Goal: Check status: Check status

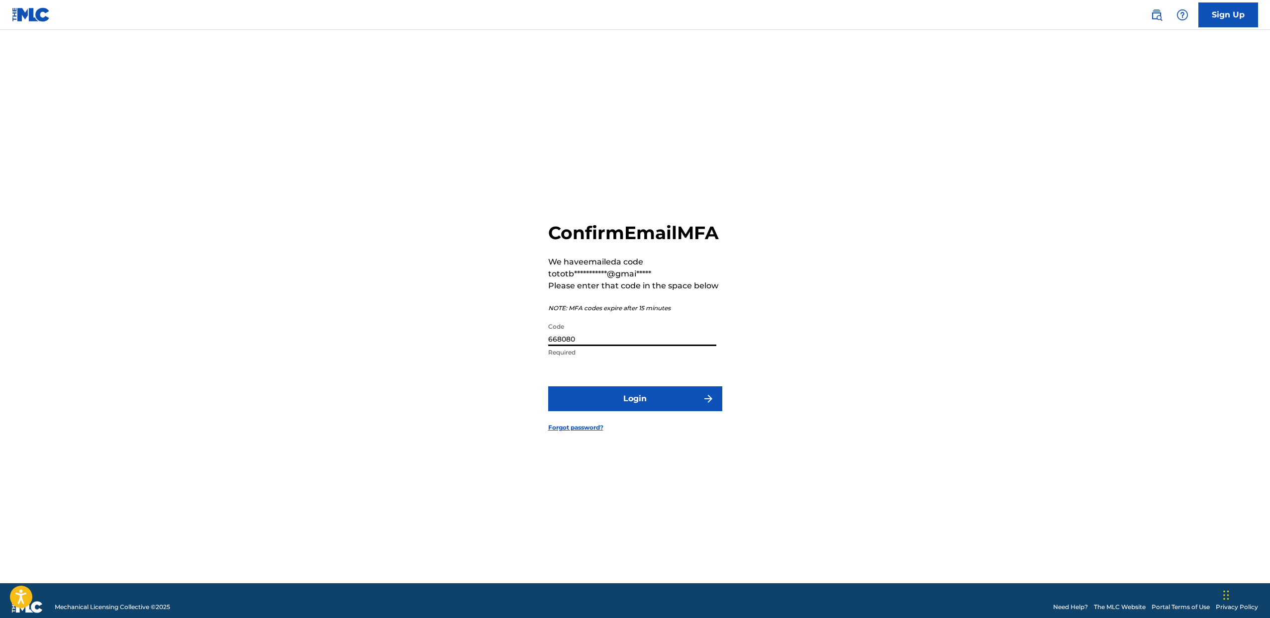
type input "668080"
click at [548, 387] on button "Login" at bounding box center [635, 399] width 174 height 25
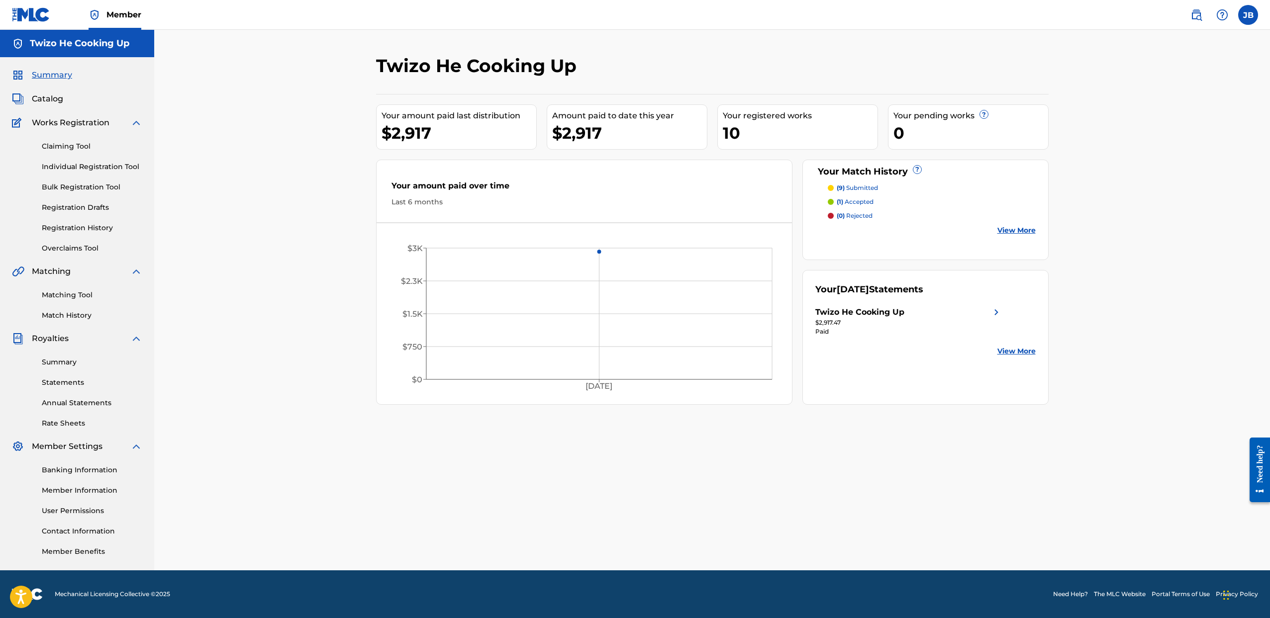
click at [861, 200] on p "(1) accepted" at bounding box center [855, 201] width 37 height 9
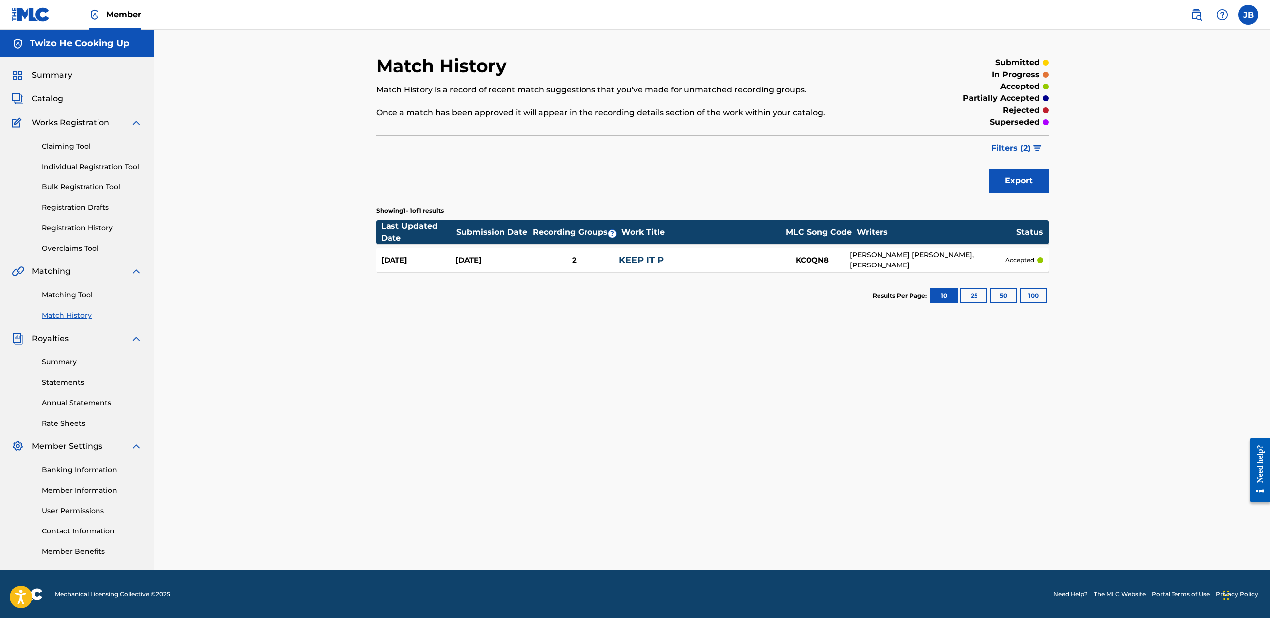
click at [890, 261] on div "BRIANA SHANAE FIELDS, JEREMY BROWN" at bounding box center [928, 260] width 156 height 21
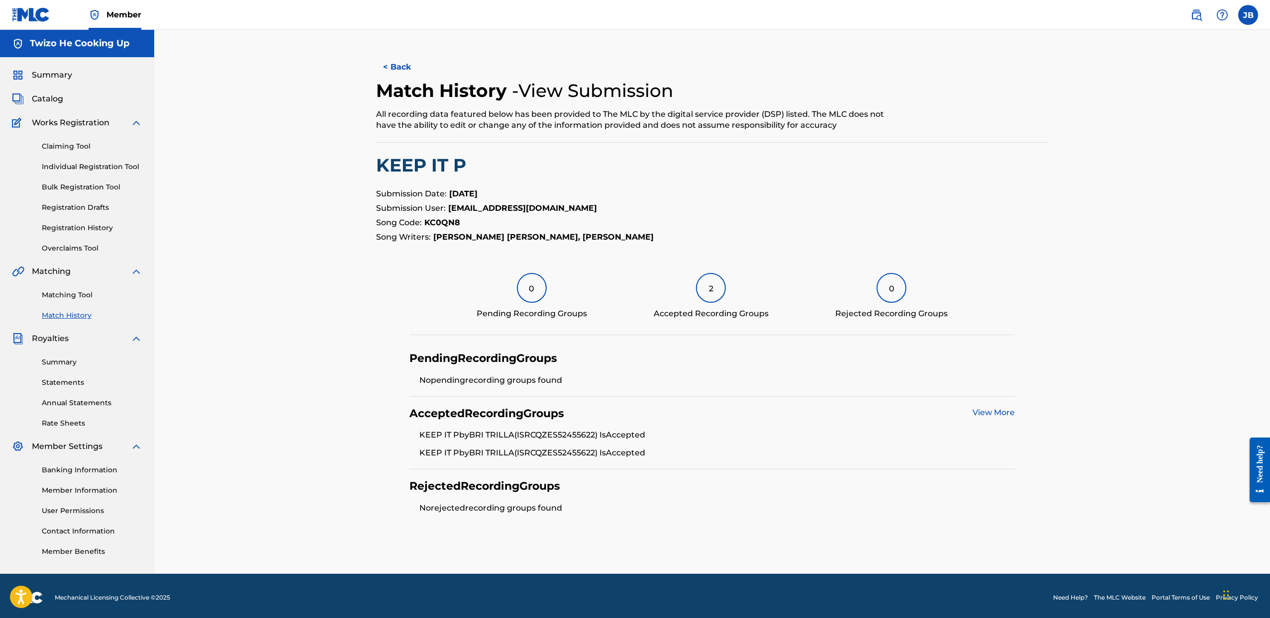
click at [994, 413] on link "View More" at bounding box center [993, 412] width 42 height 9
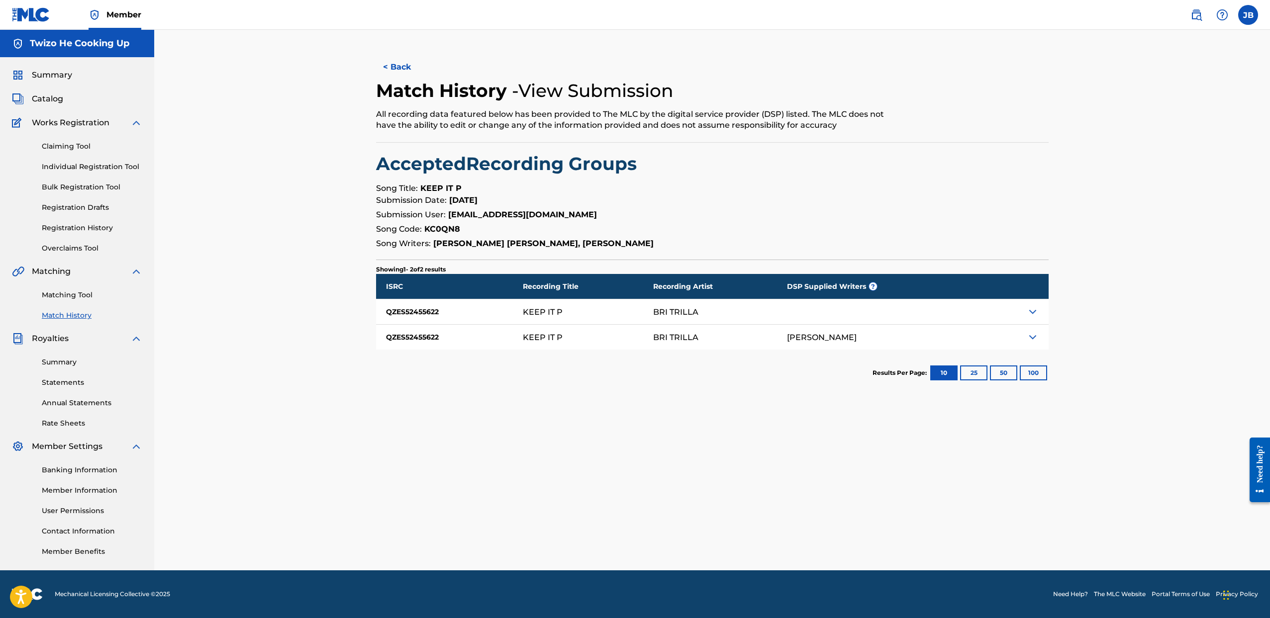
click at [1037, 314] on img at bounding box center [1033, 312] width 12 height 12
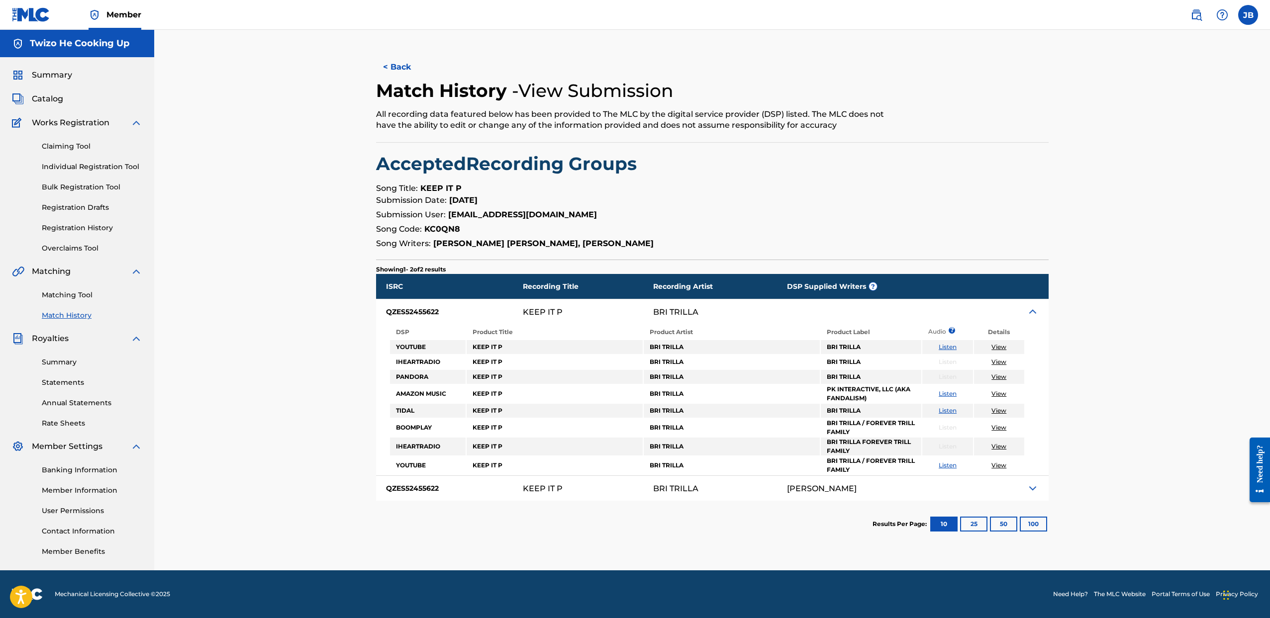
click at [1037, 314] on img at bounding box center [1033, 312] width 12 height 12
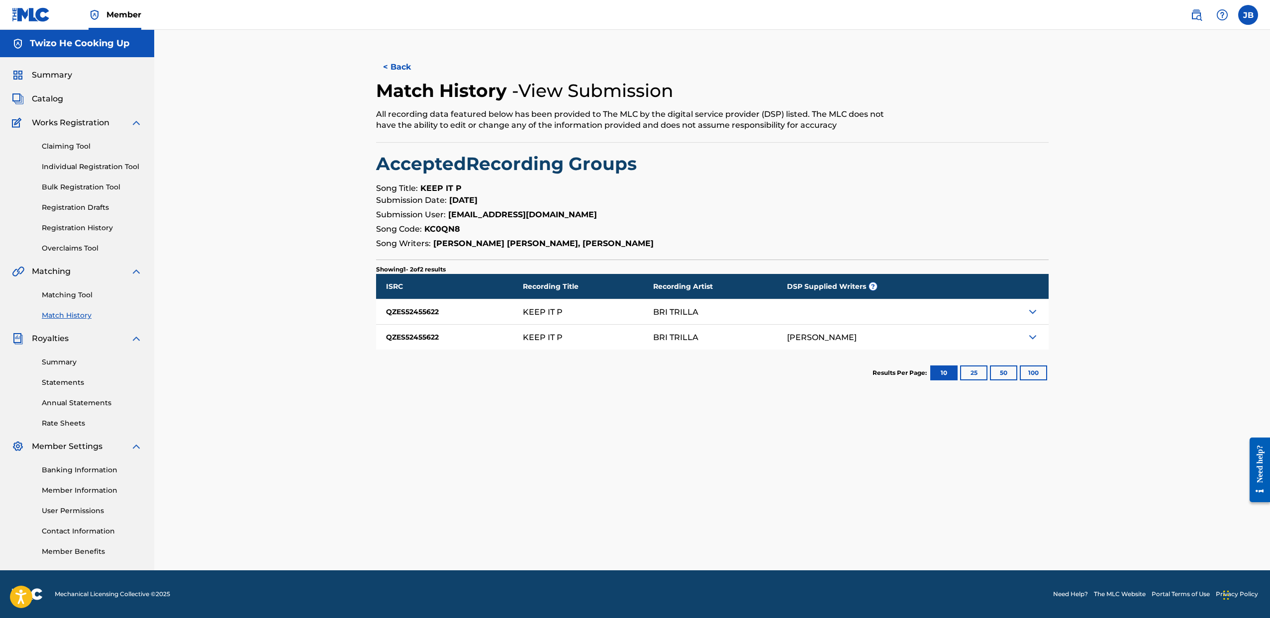
click at [1037, 344] on div at bounding box center [1000, 337] width 97 height 25
click at [1036, 341] on img at bounding box center [1033, 337] width 12 height 12
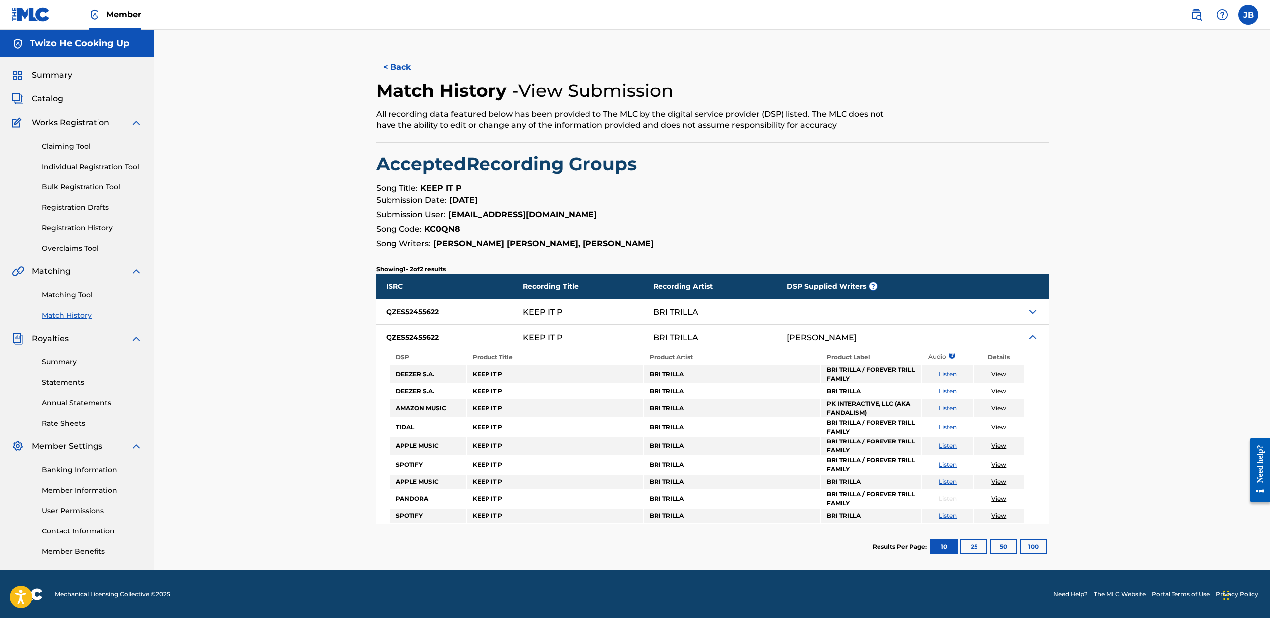
click at [1001, 444] on link "View" at bounding box center [998, 445] width 15 height 7
click at [399, 60] on button "< Back" at bounding box center [406, 67] width 60 height 25
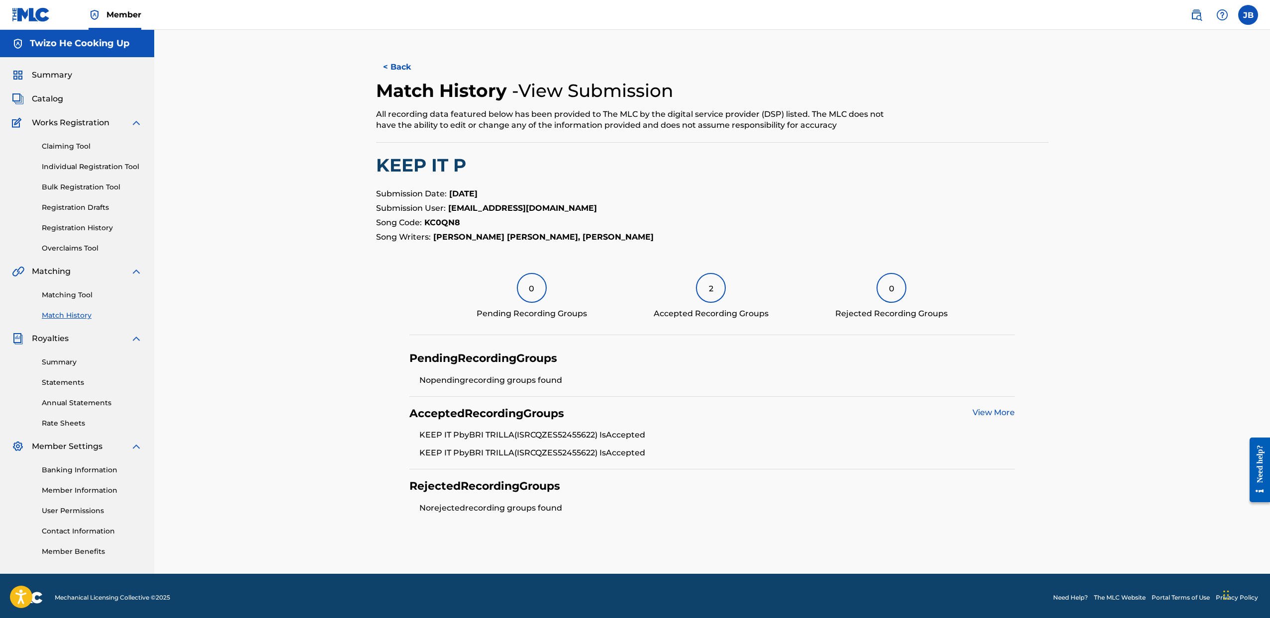
click at [399, 60] on button "< Back" at bounding box center [406, 67] width 60 height 25
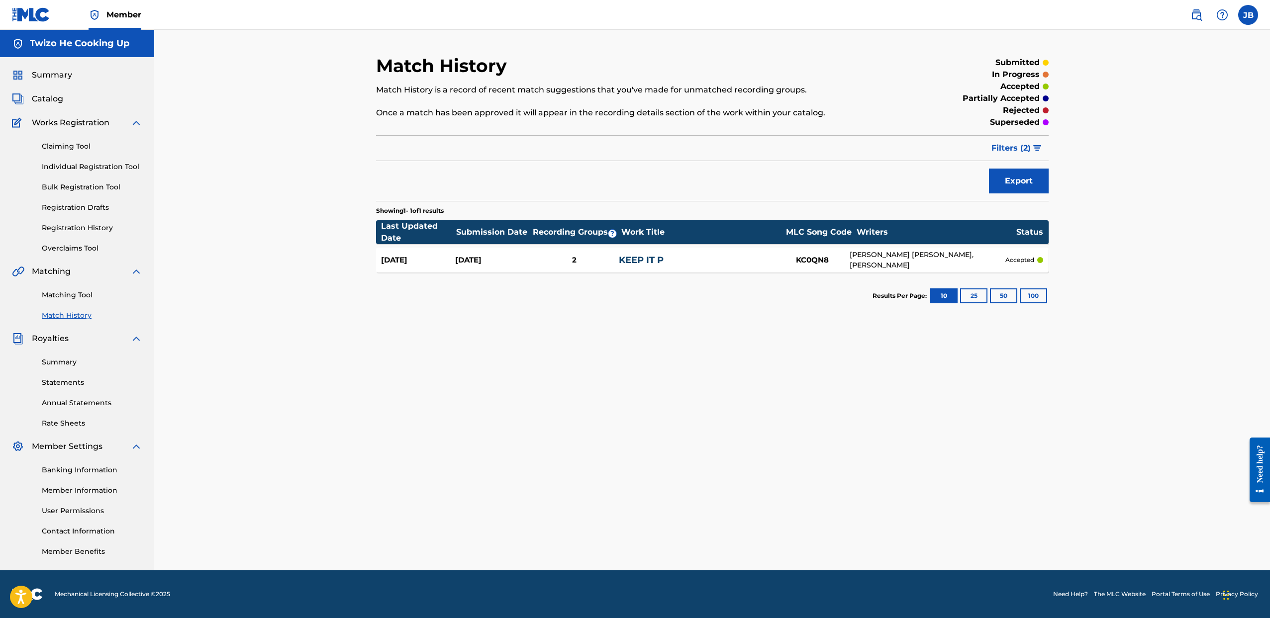
click at [44, 100] on span "Catalog" at bounding box center [47, 99] width 31 height 12
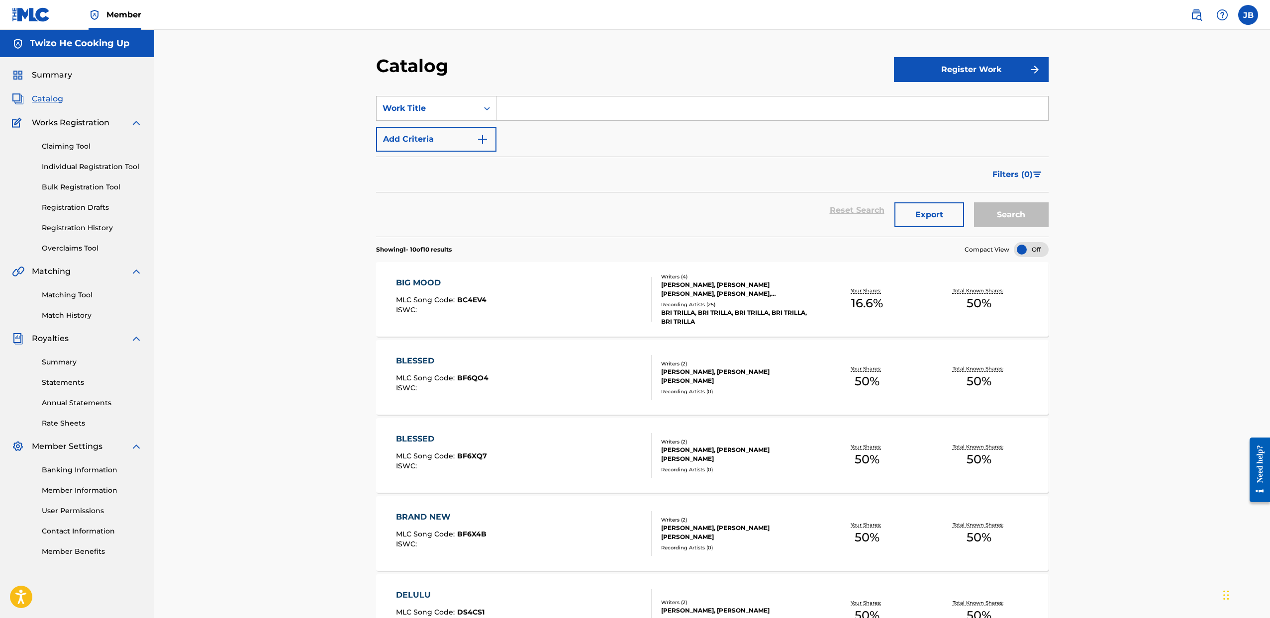
click at [52, 81] on span "Summary" at bounding box center [52, 75] width 40 height 12
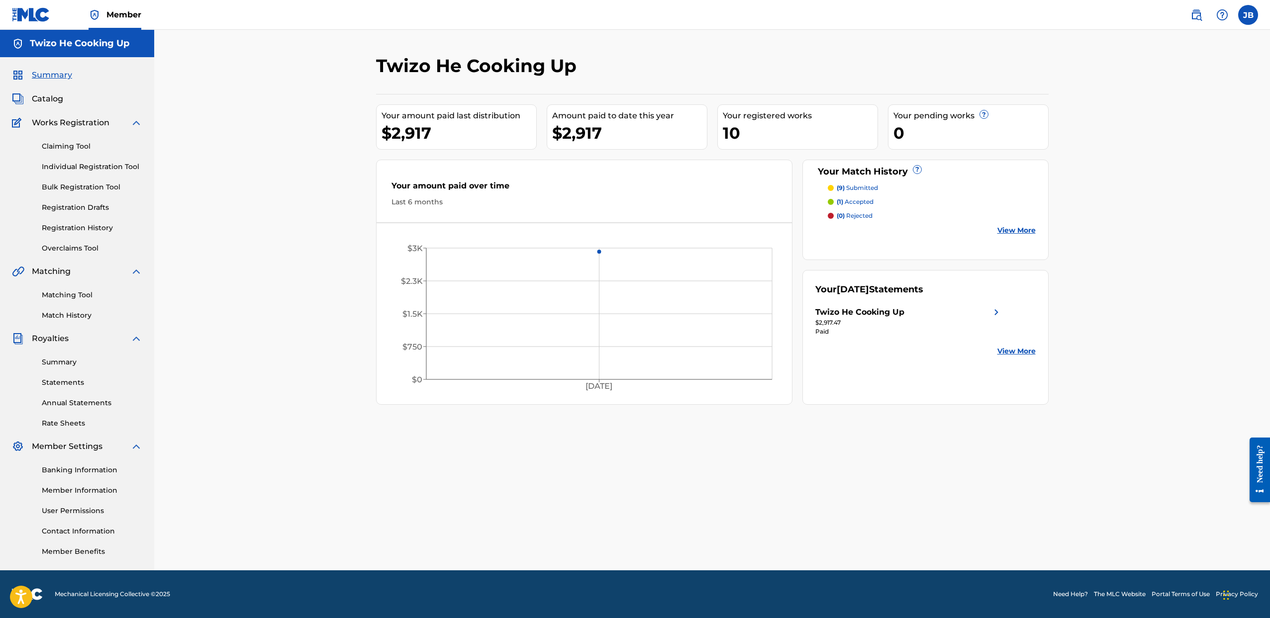
click at [1021, 231] on link "View More" at bounding box center [1016, 230] width 38 height 10
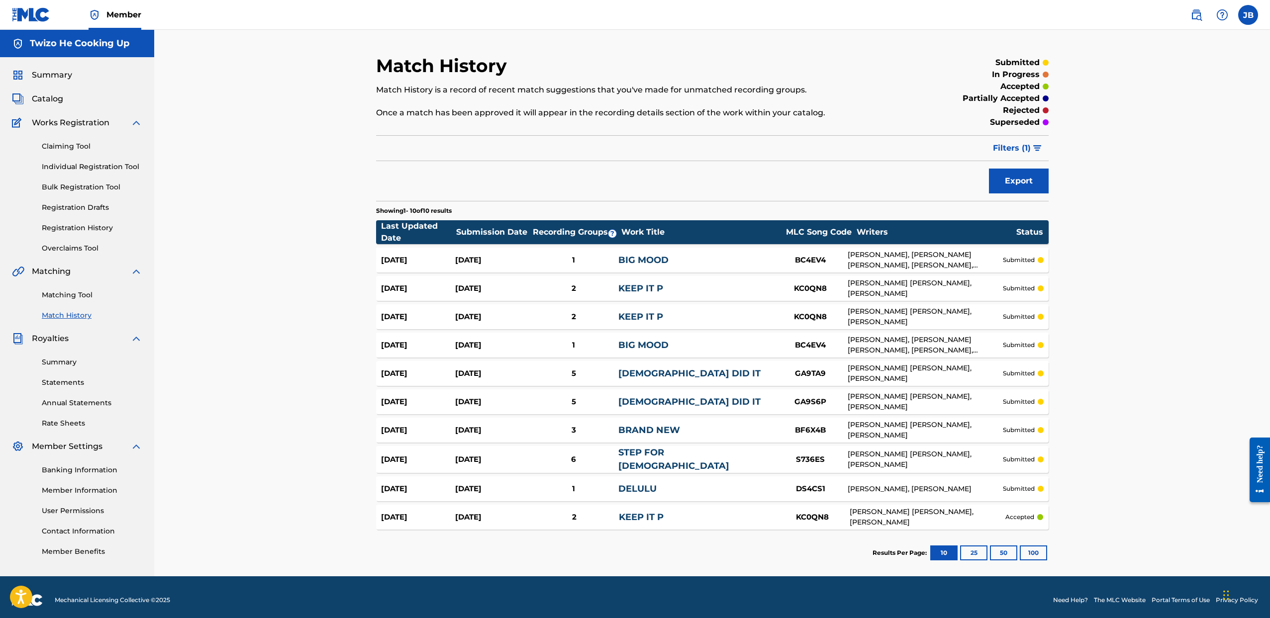
click at [636, 491] on link "DELULU" at bounding box center [637, 489] width 38 height 11
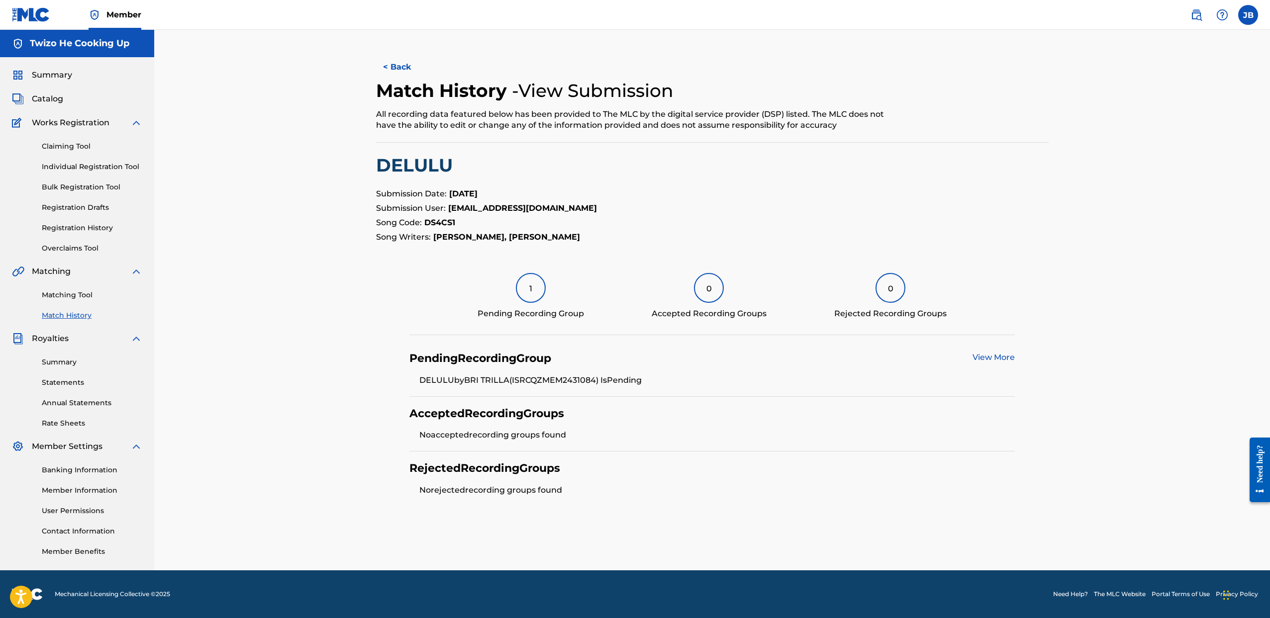
click at [50, 72] on span "Summary" at bounding box center [52, 75] width 40 height 12
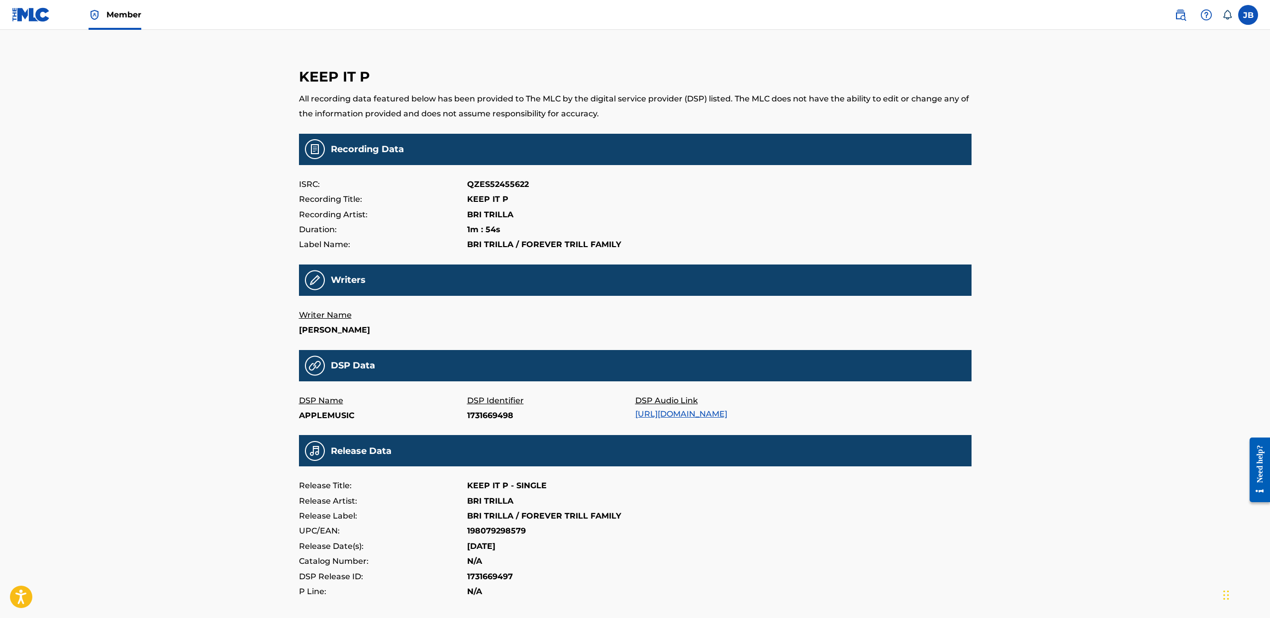
scroll to position [3, 0]
